Goal: Transaction & Acquisition: Purchase product/service

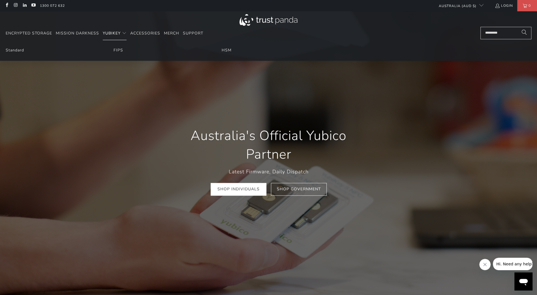
click at [112, 32] on span "YubiKey" at bounding box center [112, 33] width 18 height 5
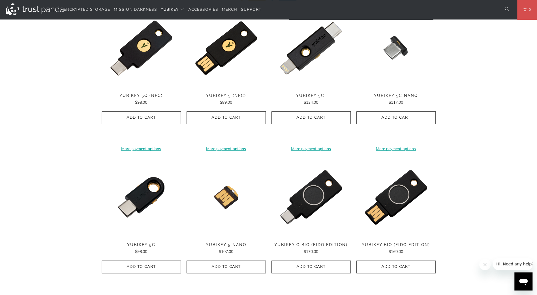
scroll to position [302, 0]
click at [144, 112] on button "Add to Cart" at bounding box center [141, 117] width 79 height 13
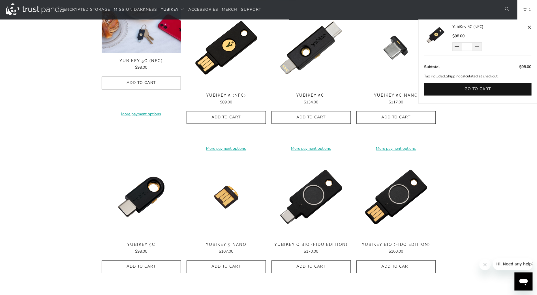
click at [149, 55] on div "**********" at bounding box center [141, 79] width 79 height 142
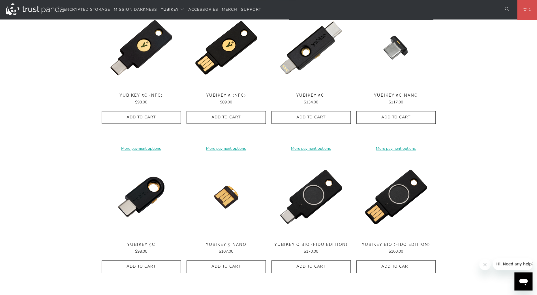
click at [150, 62] on img at bounding box center [141, 47] width 79 height 79
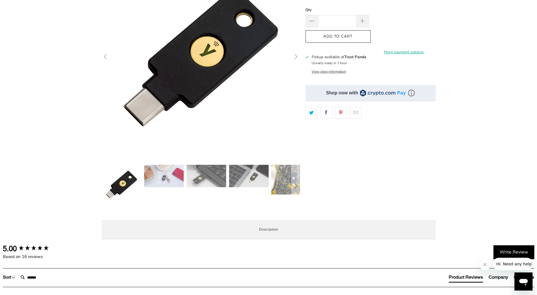
scroll to position [94, 0]
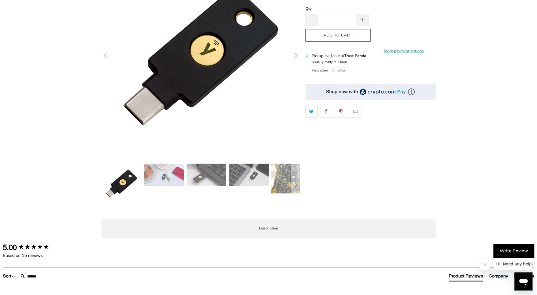
click at [178, 175] on img at bounding box center [164, 175] width 40 height 22
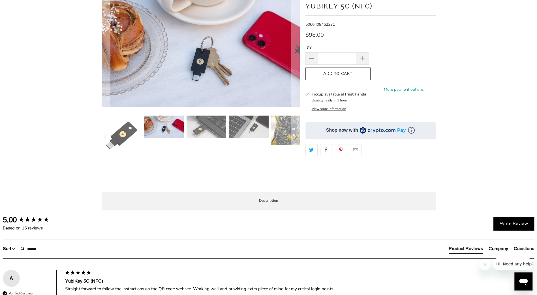
scroll to position [55, 0]
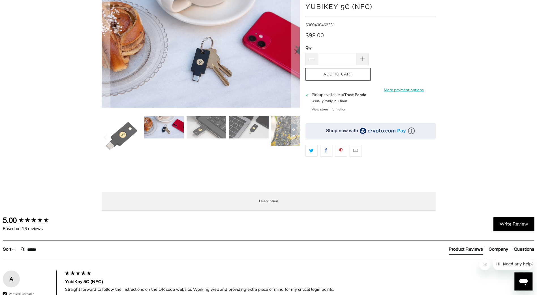
click at [209, 126] on img at bounding box center [206, 127] width 40 height 22
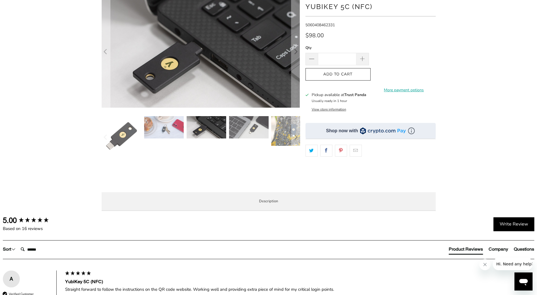
click at [246, 130] on img at bounding box center [249, 127] width 40 height 22
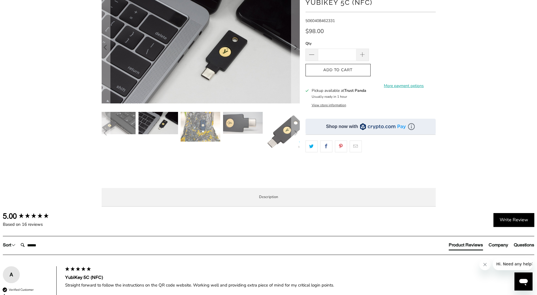
scroll to position [0, 0]
